Goal: Task Accomplishment & Management: Use online tool/utility

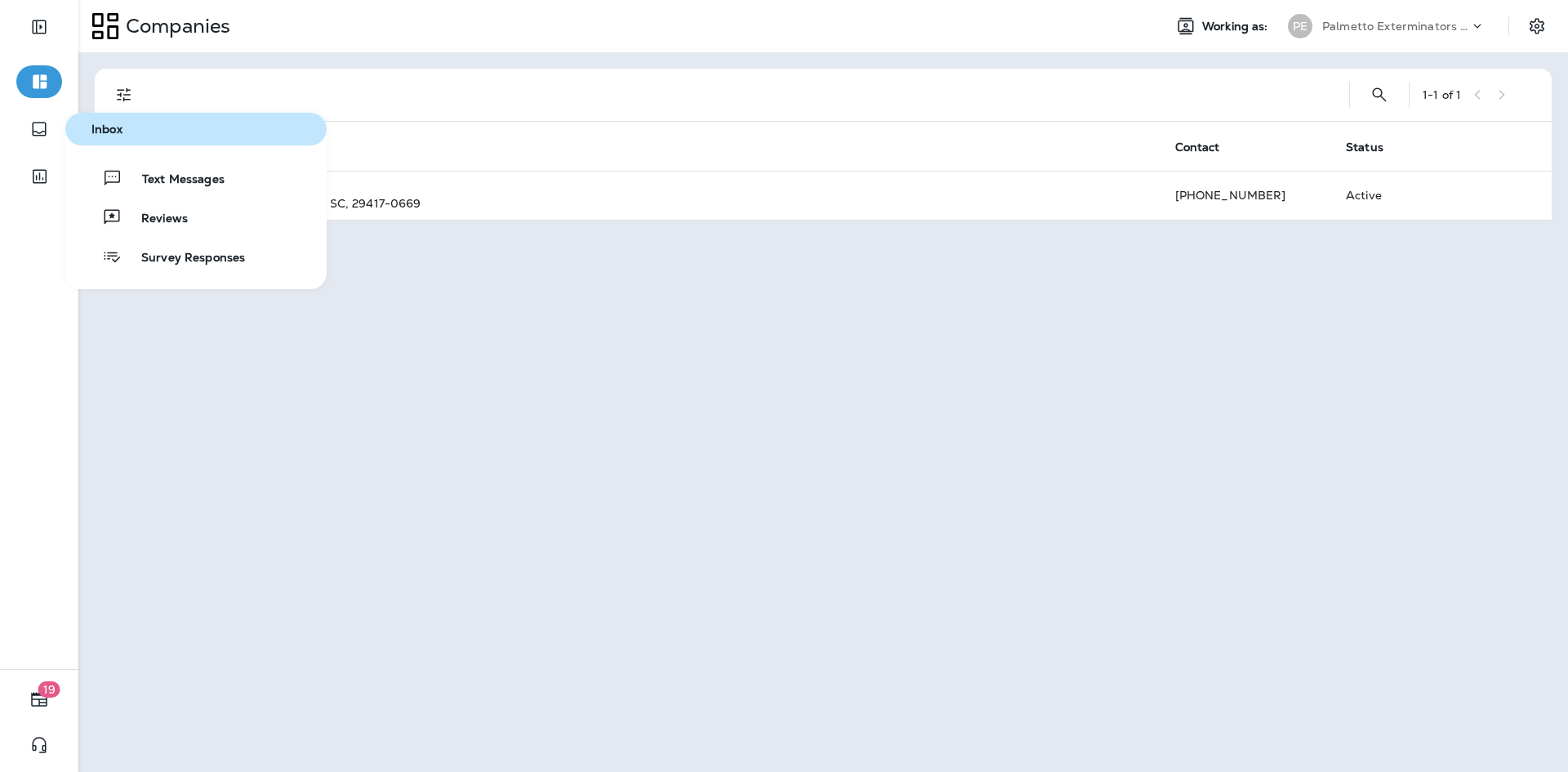
click at [135, 133] on span "Inbox" at bounding box center [196, 129] width 248 height 14
click at [235, 181] on button "Text Messages" at bounding box center [196, 178] width 261 height 33
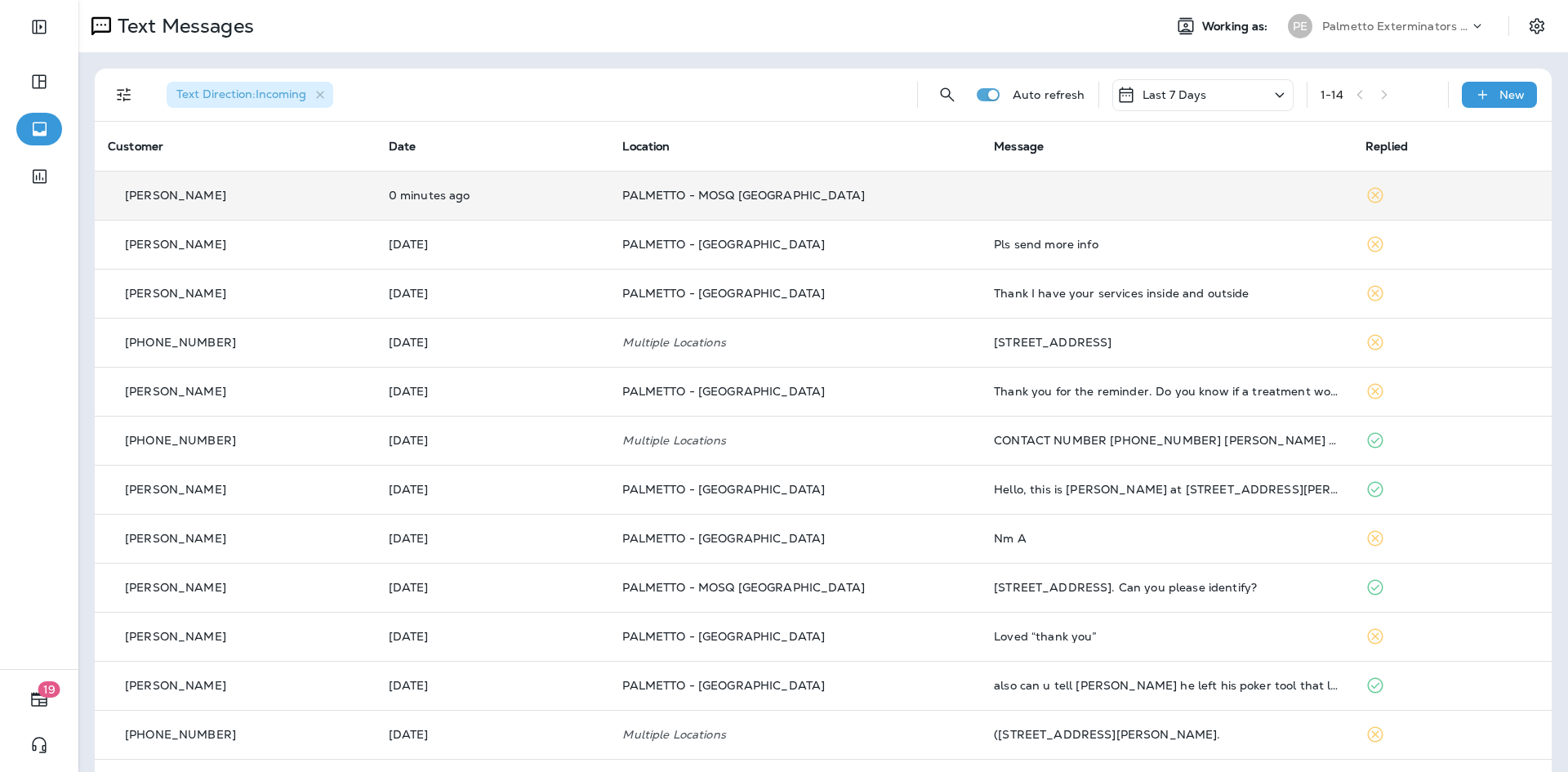
click at [600, 195] on td "0 minutes ago" at bounding box center [493, 195] width 235 height 49
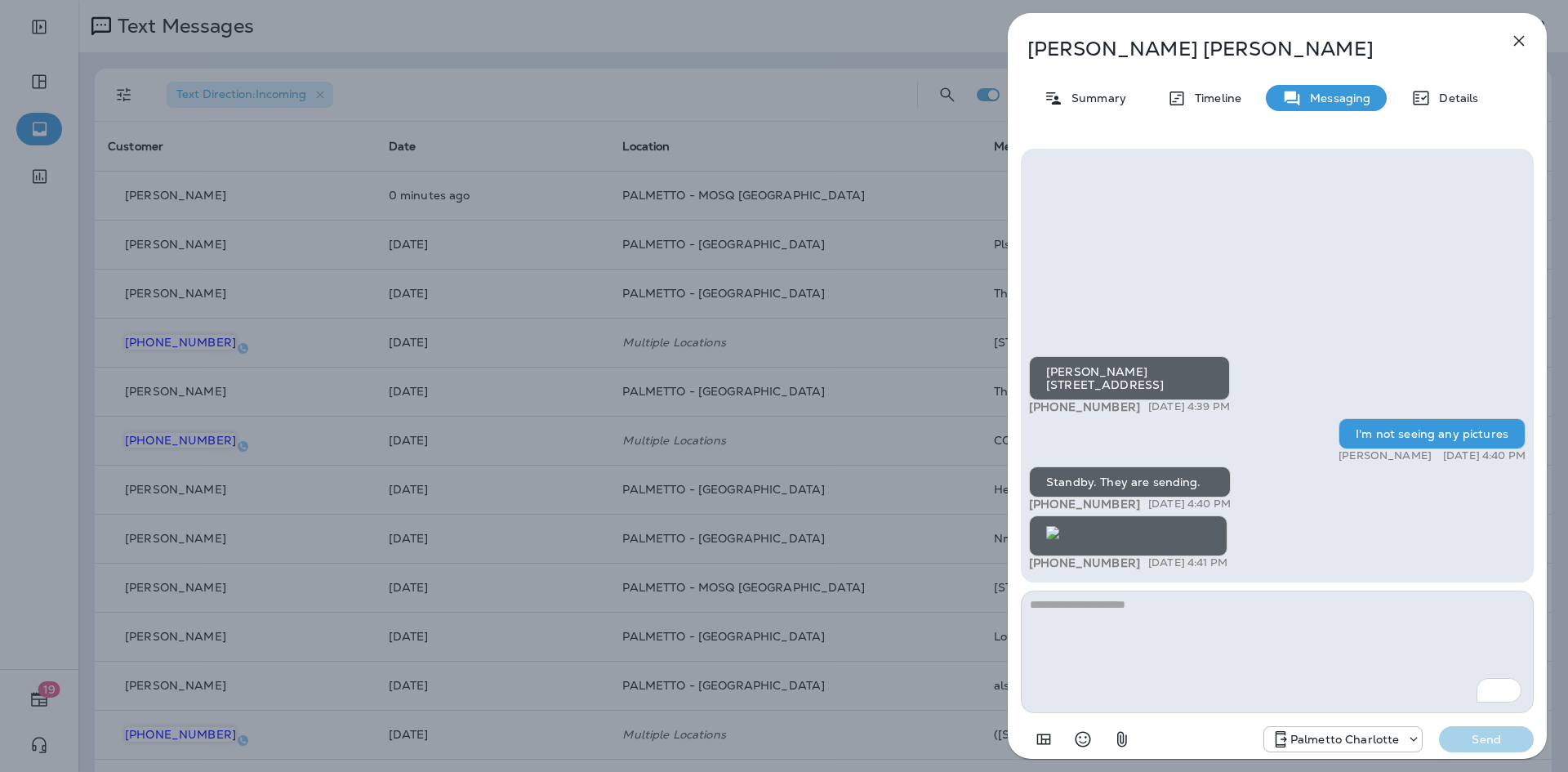
scroll to position [1, 0]
click at [1060, 526] on img at bounding box center [1053, 532] width 13 height 13
drag, startPoint x: 1517, startPoint y: 45, endPoint x: 1559, endPoint y: 137, distance: 101.1
click at [1517, 45] on icon "button" at bounding box center [1519, 41] width 20 height 20
